Goal: Book appointment/travel/reservation

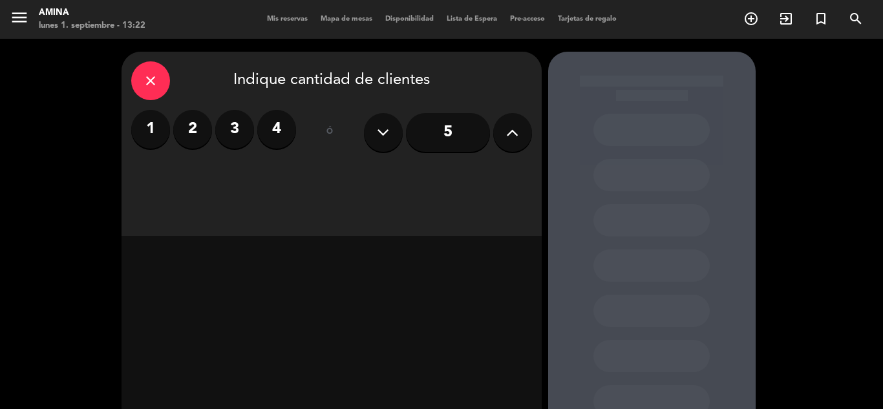
click at [292, 21] on span "Mis reservas" at bounding box center [288, 19] width 54 height 7
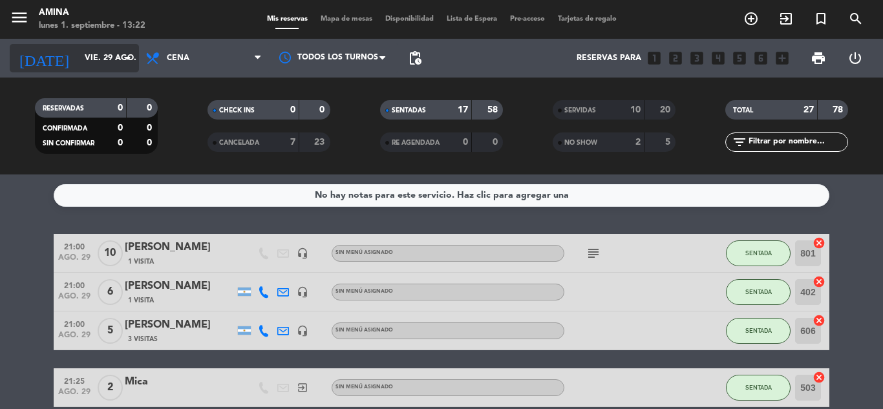
click at [78, 63] on input "vie. 29 ago." at bounding box center [132, 58] width 109 height 22
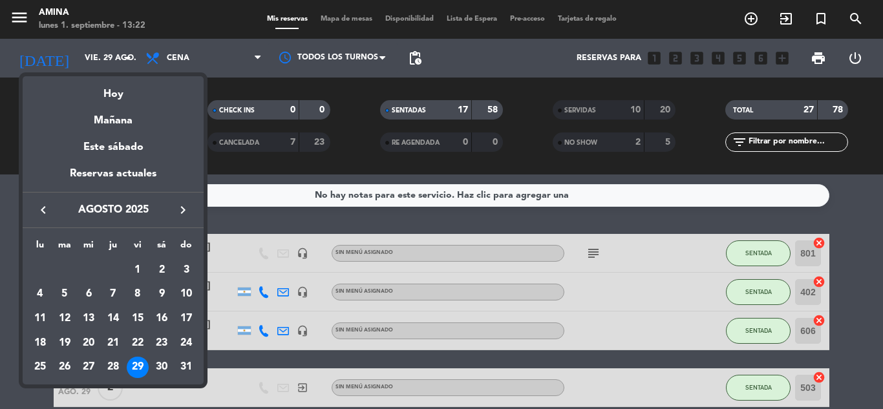
click at [180, 209] on icon "keyboard_arrow_right" at bounding box center [183, 210] width 16 height 16
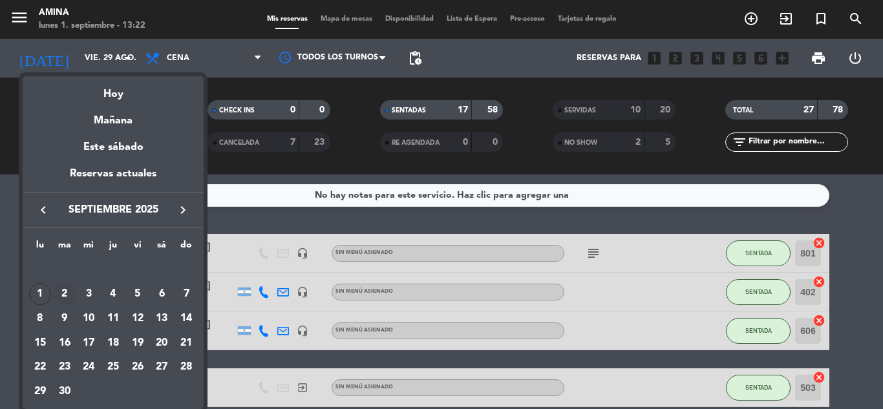
click at [65, 294] on div "2" at bounding box center [65, 294] width 22 height 22
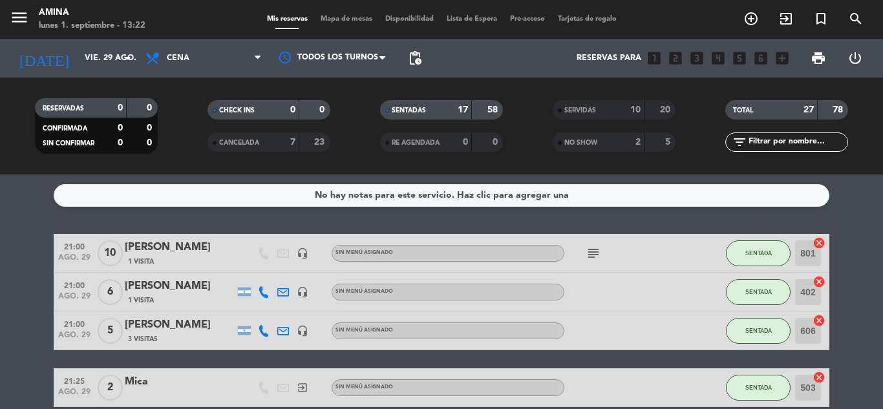
type input "[DATE] sep."
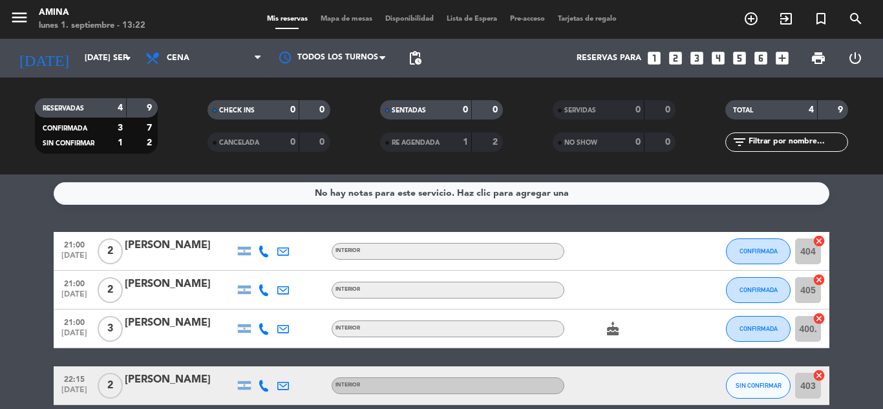
scroll to position [3, 0]
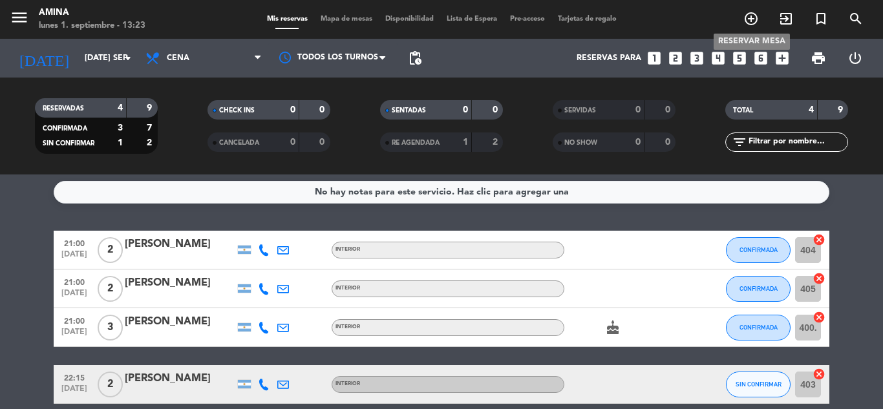
click at [746, 16] on icon "add_circle_outline" at bounding box center [752, 19] width 16 height 16
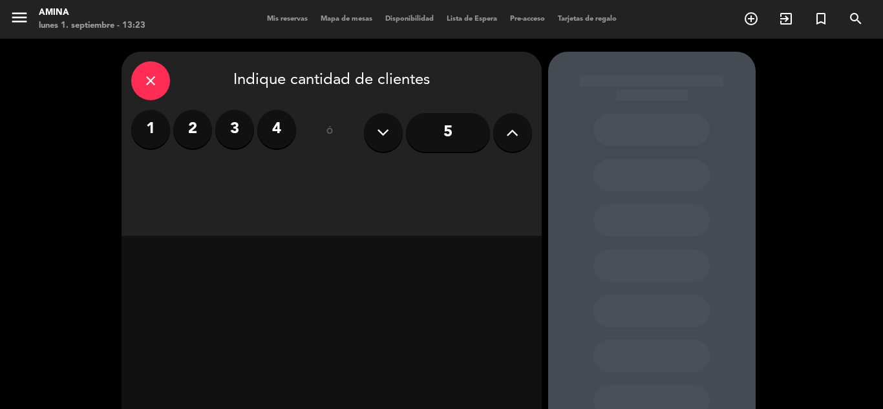
click at [516, 125] on icon at bounding box center [512, 132] width 12 height 19
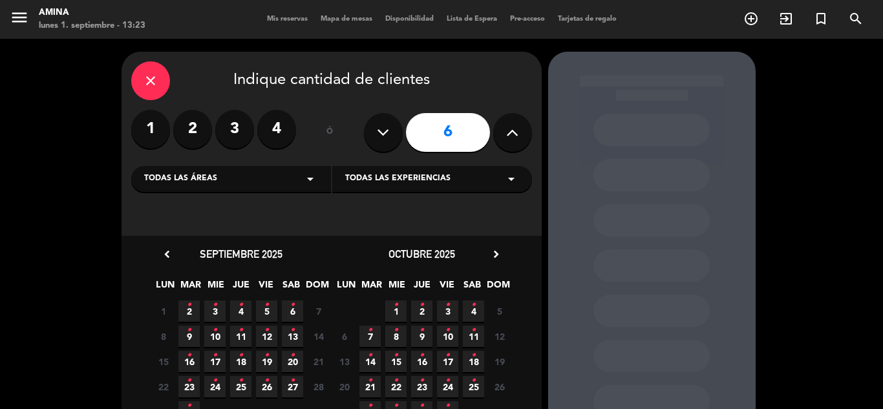
click at [191, 307] on span "2 •" at bounding box center [188, 311] width 21 height 21
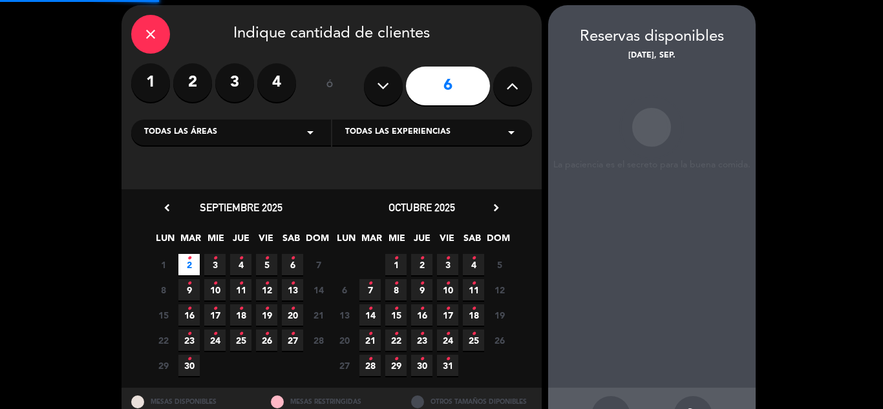
scroll to position [52, 0]
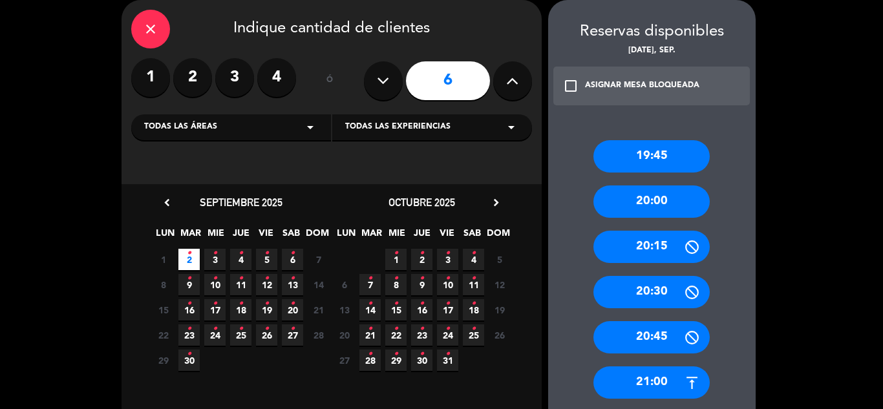
click at [667, 189] on div "20:00" at bounding box center [652, 202] width 116 height 32
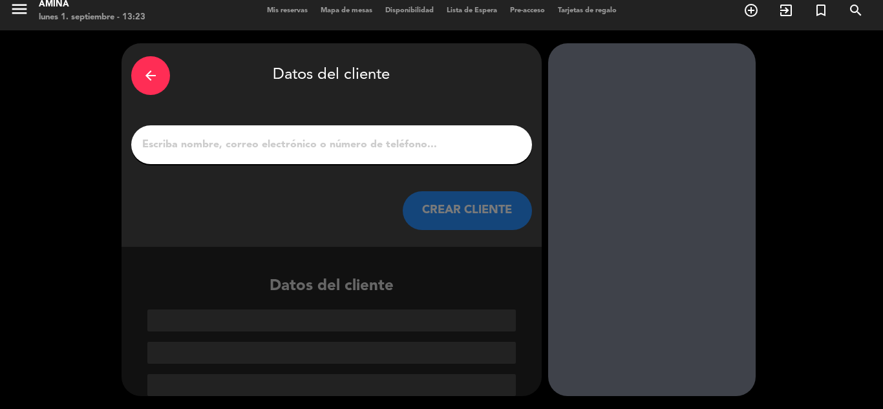
click at [477, 151] on input "1" at bounding box center [332, 145] width 382 height 18
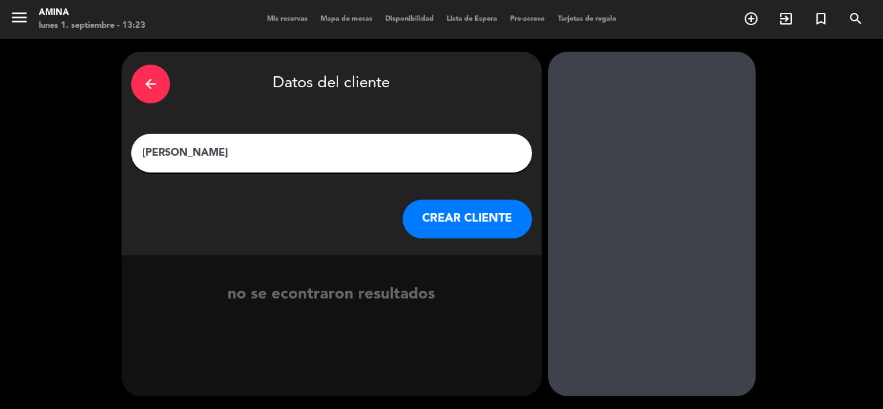
type input "[PERSON_NAME]"
click at [472, 214] on button "CREAR CLIENTE" at bounding box center [467, 219] width 129 height 39
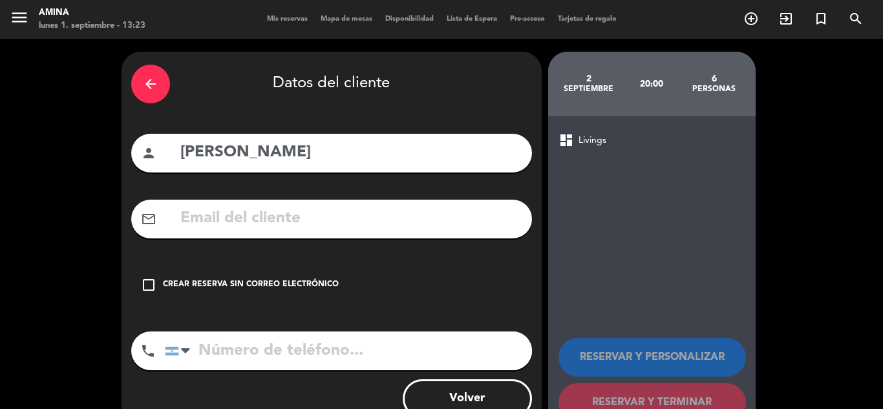
click at [294, 279] on div "Crear reserva sin correo electrónico" at bounding box center [251, 285] width 176 height 13
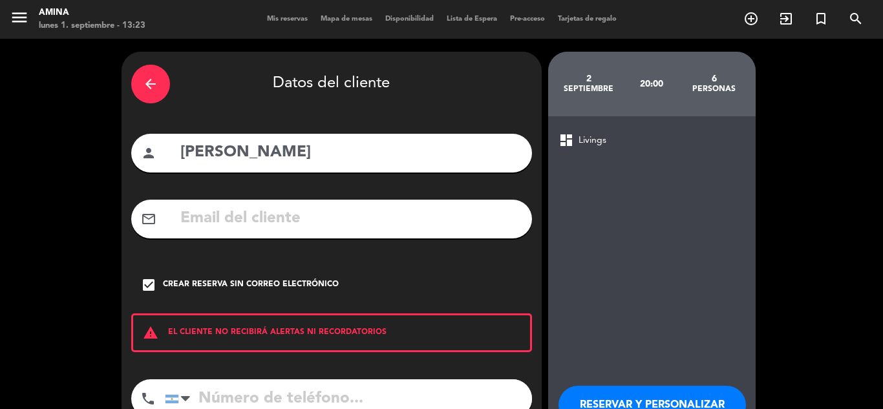
click at [601, 396] on button "RESERVAR Y PERSONALIZAR" at bounding box center [653, 405] width 188 height 39
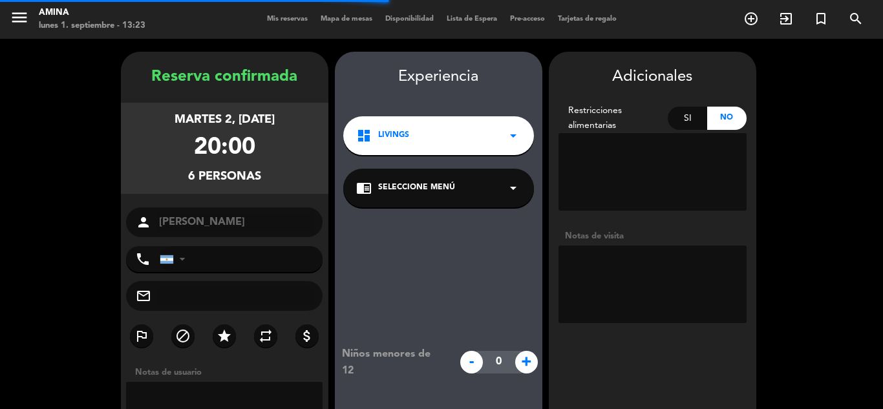
scroll to position [52, 0]
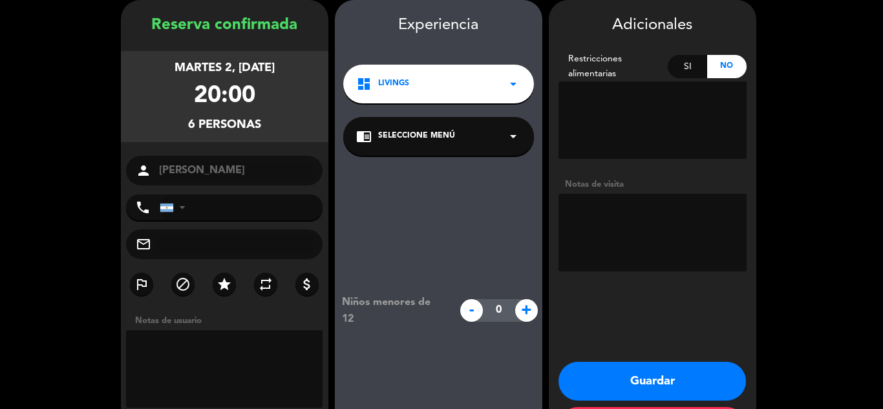
click at [684, 224] on textarea at bounding box center [653, 233] width 188 height 78
type textarea "5"
type textarea "15% dcto"
click at [647, 374] on button "Guardar" at bounding box center [653, 381] width 188 height 39
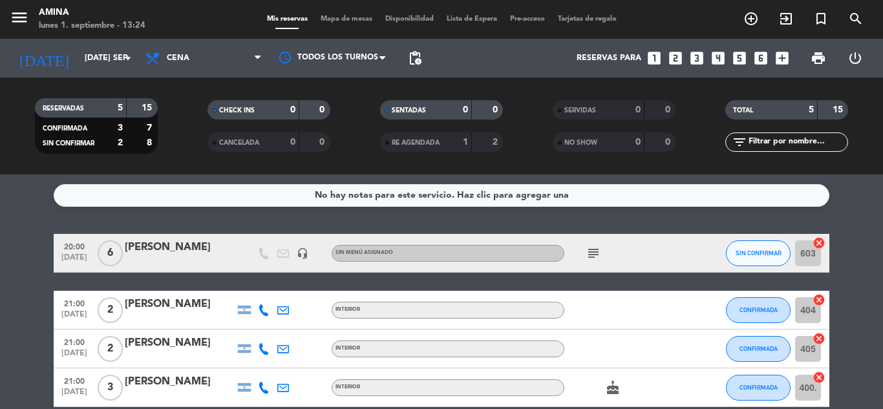
click at [356, 17] on span "Mapa de mesas" at bounding box center [346, 19] width 65 height 7
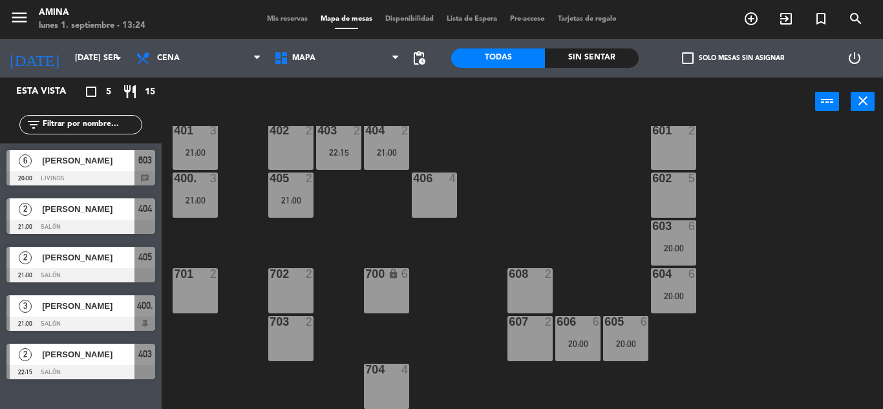
scroll to position [405, 0]
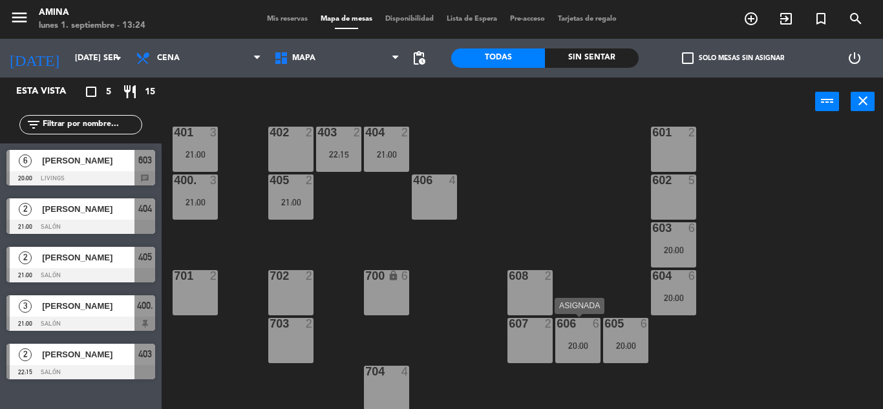
click at [587, 332] on div "606 6 20:00" at bounding box center [578, 340] width 45 height 45
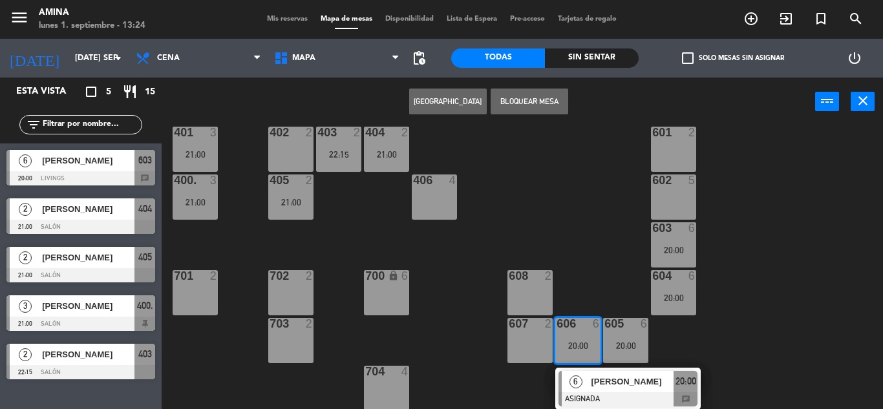
click at [596, 380] on span "[PERSON_NAME]" at bounding box center [632, 382] width 83 height 14
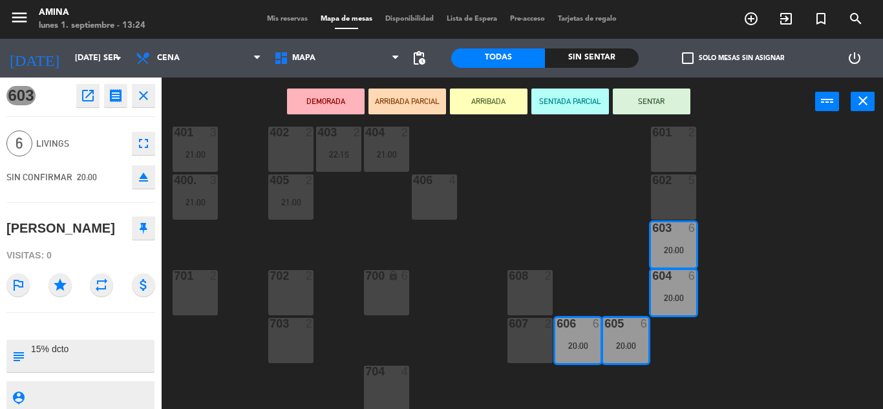
click at [138, 178] on icon "eject" at bounding box center [144, 177] width 16 height 16
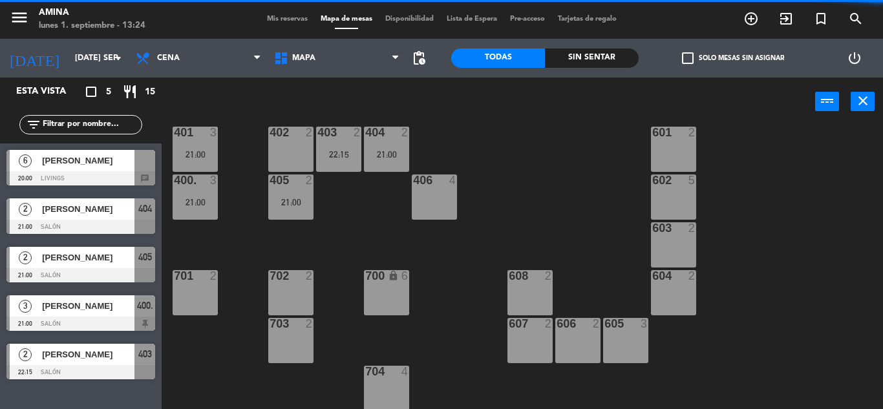
click at [116, 174] on div at bounding box center [80, 178] width 149 height 14
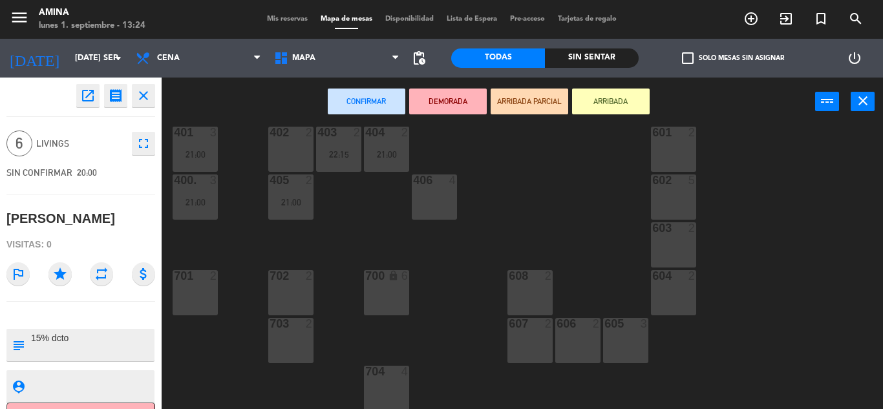
click at [529, 341] on div "607 2" at bounding box center [530, 340] width 45 height 45
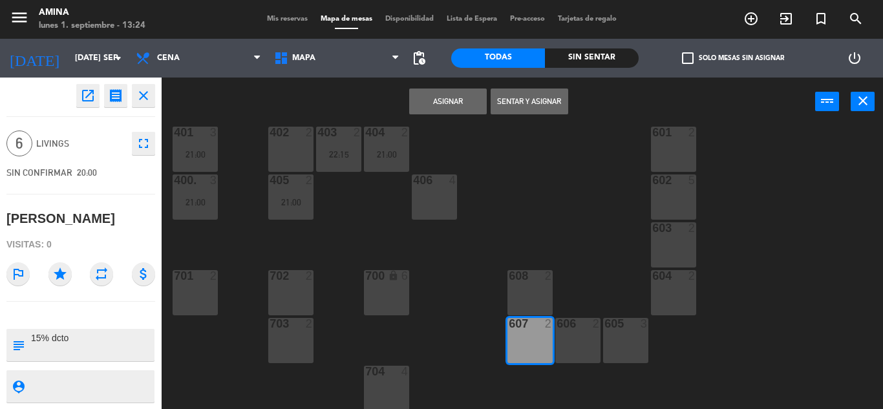
click at [568, 345] on div "606 2" at bounding box center [578, 340] width 45 height 45
click at [618, 347] on div "605 3" at bounding box center [625, 340] width 45 height 45
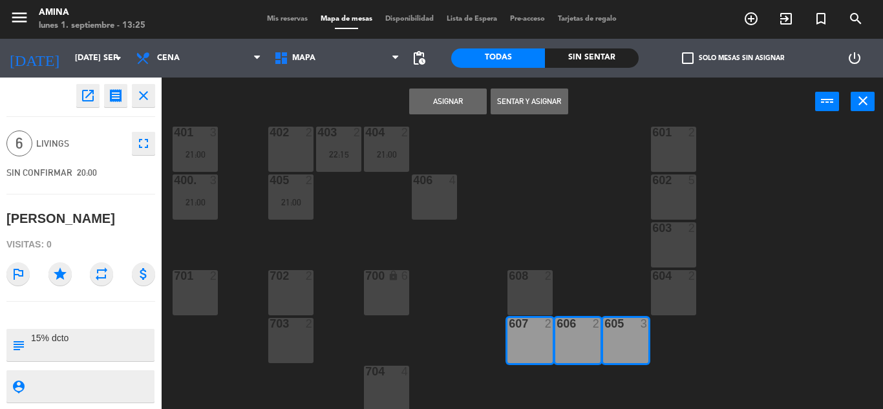
click at [451, 100] on button "Asignar" at bounding box center [448, 102] width 78 height 26
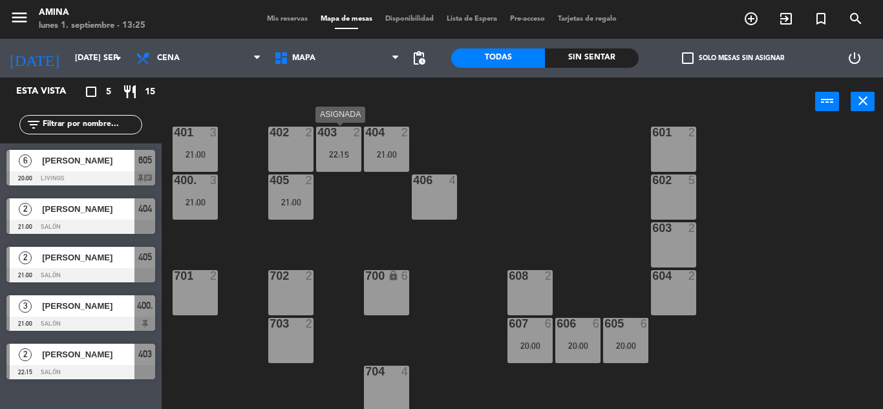
click at [332, 148] on div "403 2 22:15" at bounding box center [338, 149] width 45 height 45
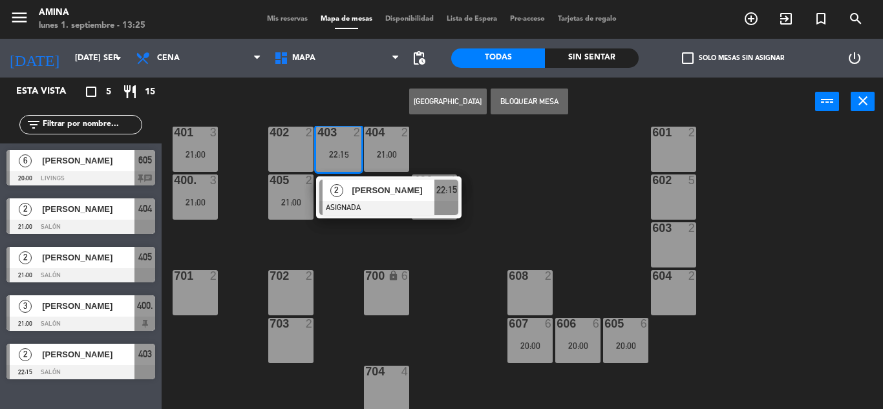
click at [274, 233] on div "101 lock 6 102 lock 6 103 lock 6 301 lock 6 307 lock 2 302 lock 6 308 lock 2 20…" at bounding box center [527, 267] width 713 height 283
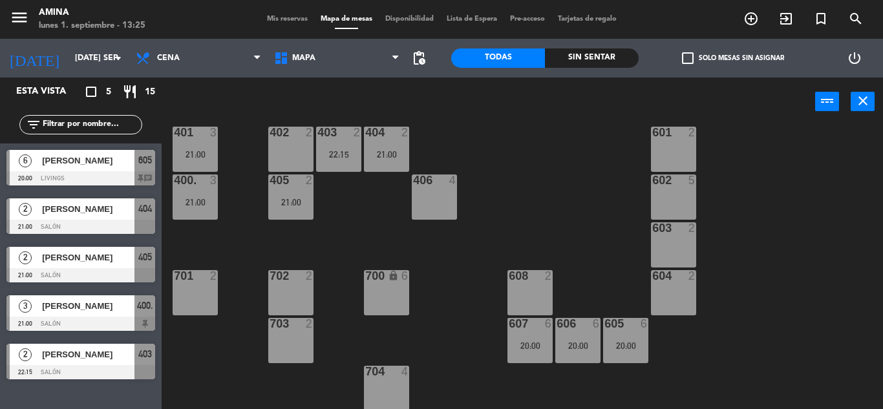
click at [195, 203] on div "21:00" at bounding box center [195, 202] width 45 height 9
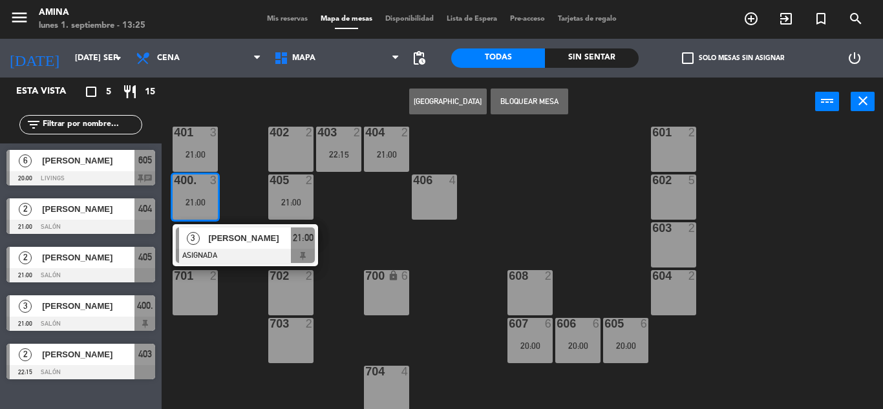
click at [211, 230] on div "[PERSON_NAME]" at bounding box center [249, 238] width 84 height 21
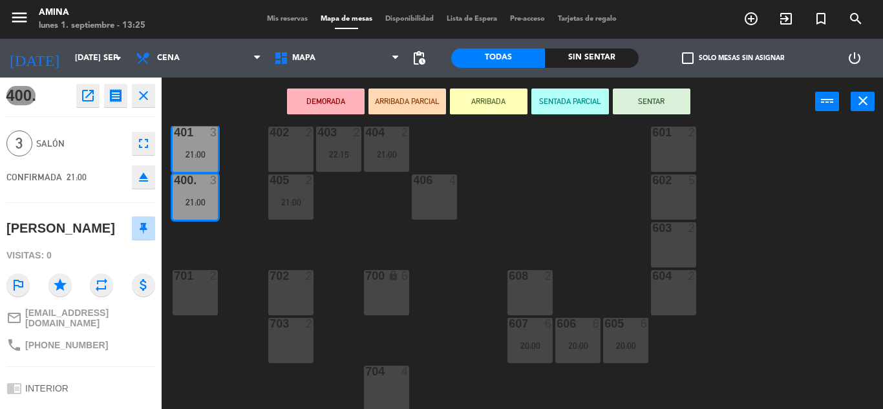
click at [360, 224] on div "101 lock 6 102 lock 6 103 lock 6 301 lock 6 307 lock 2 302 lock 6 308 lock 2 20…" at bounding box center [527, 267] width 713 height 283
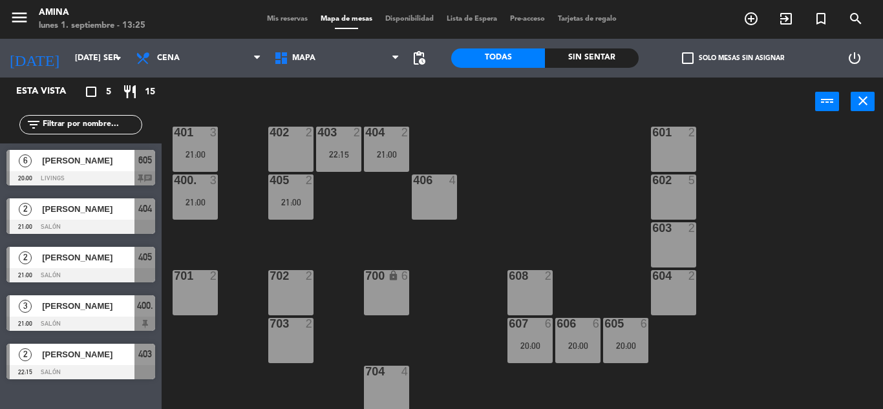
click at [385, 162] on div "404 2 21:00" at bounding box center [386, 149] width 45 height 45
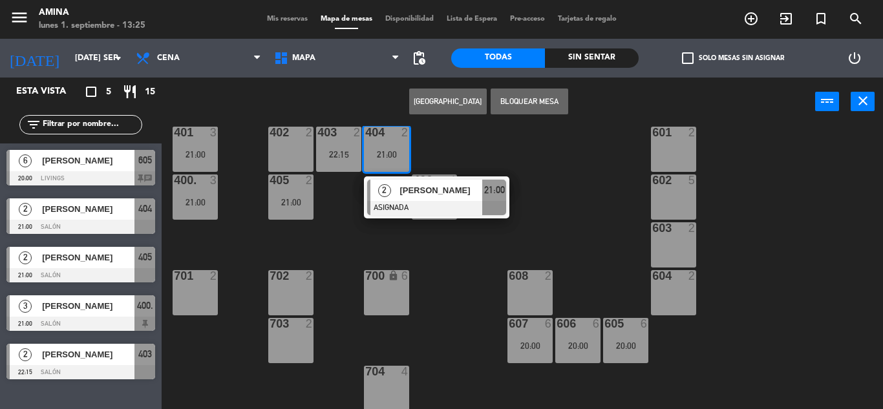
click at [422, 228] on div "101 lock 6 102 lock 6 103 lock 6 301 lock 6 307 lock 2 302 lock 6 308 lock 2 20…" at bounding box center [527, 267] width 713 height 283
